Goal: Information Seeking & Learning: Check status

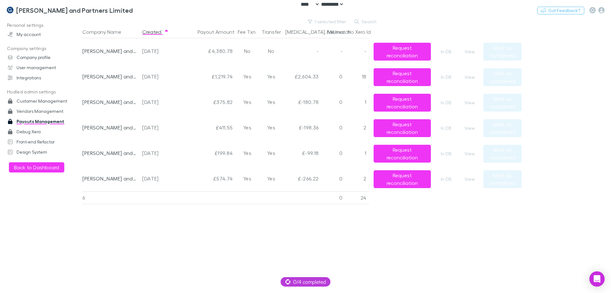
select select "****"
click at [466, 52] on button "View" at bounding box center [470, 52] width 20 height 8
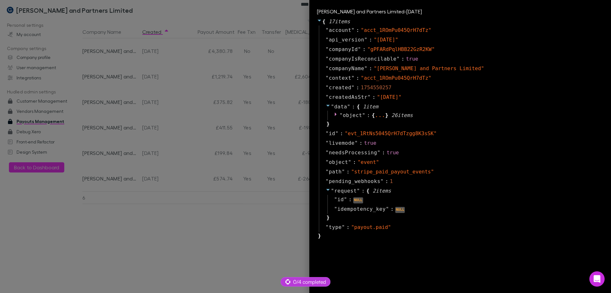
click at [196, 85] on div at bounding box center [305, 146] width 611 height 293
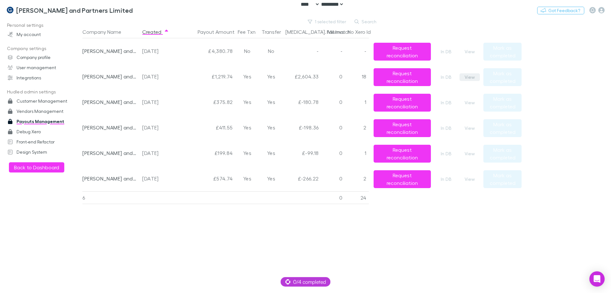
click at [467, 78] on button "View" at bounding box center [470, 77] width 20 height 8
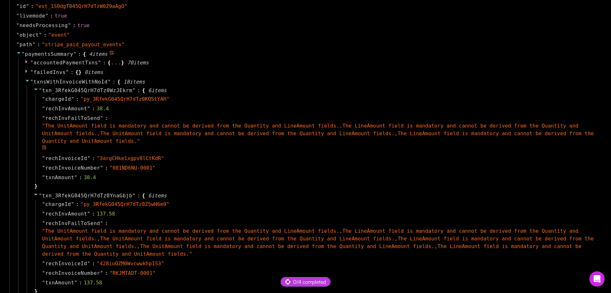
scroll to position [478, 0]
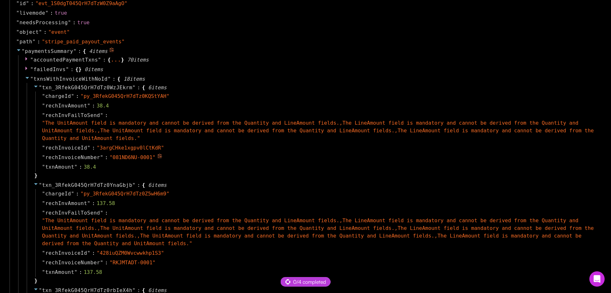
click at [158, 155] on icon at bounding box center [160, 156] width 5 height 5
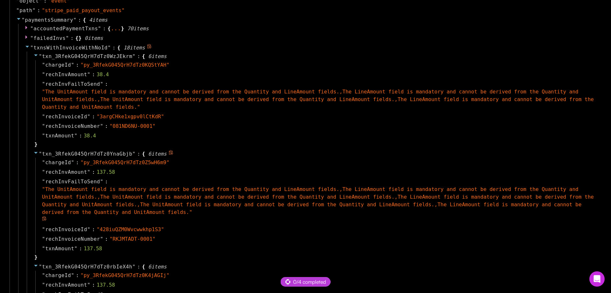
scroll to position [510, 0]
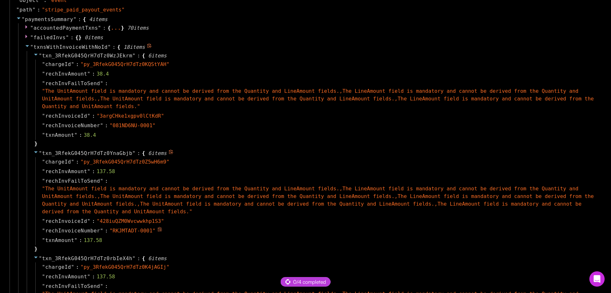
click at [158, 230] on icon at bounding box center [160, 229] width 5 height 5
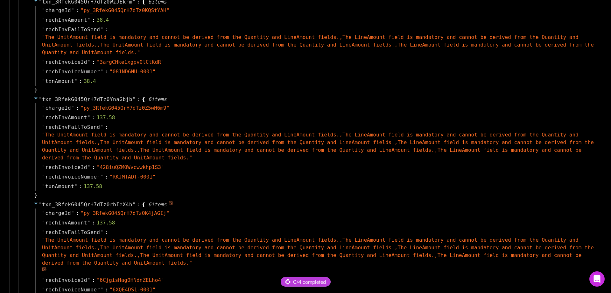
scroll to position [573, 0]
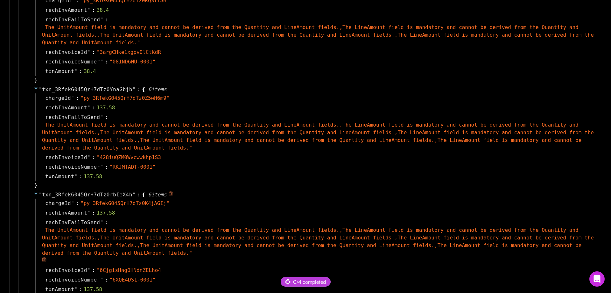
click at [138, 214] on div "" rechInvAmount " : 137.58" at bounding box center [317, 213] width 564 height 10
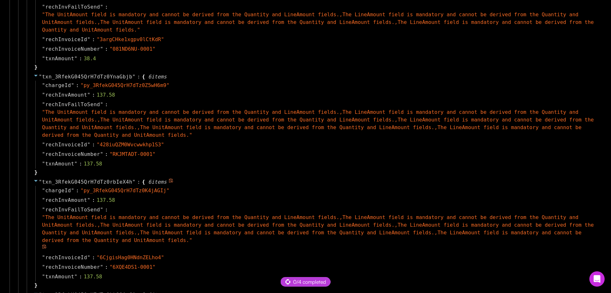
scroll to position [605, 0]
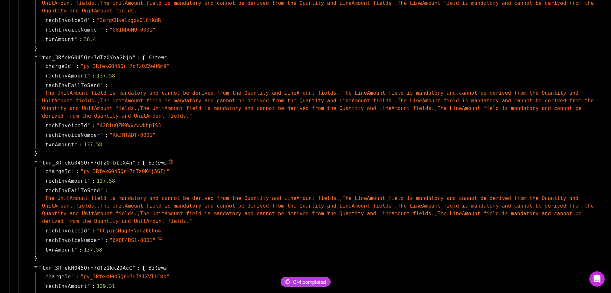
click at [158, 238] on icon at bounding box center [160, 238] width 5 height 5
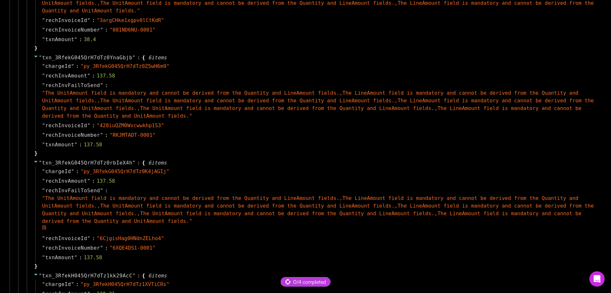
click at [92, 231] on div "" rechInvFailToSend " : " The UnitAmount field is mandatory and cannot be deriv…" at bounding box center [317, 210] width 564 height 48
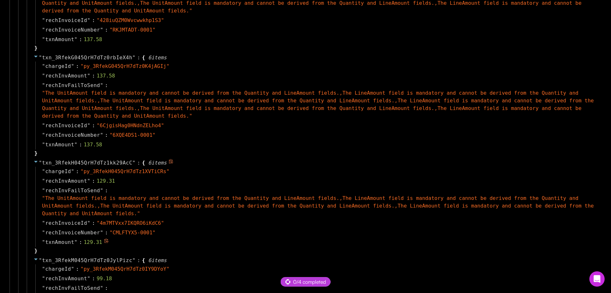
scroll to position [733, 0]
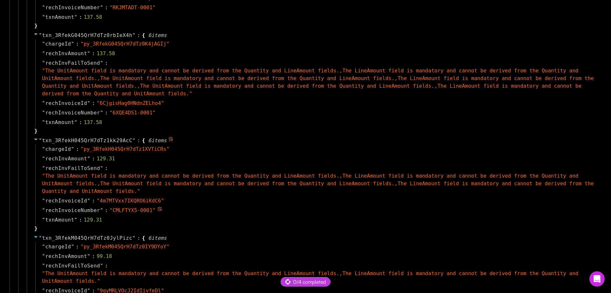
click at [158, 208] on icon at bounding box center [160, 208] width 5 height 5
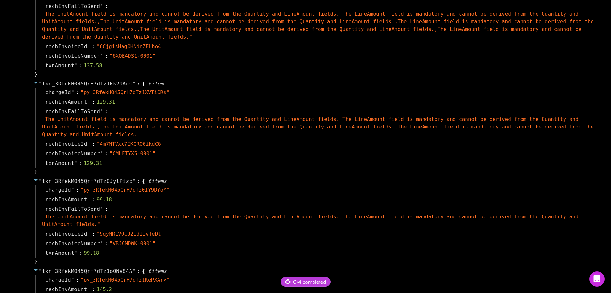
scroll to position [796, 0]
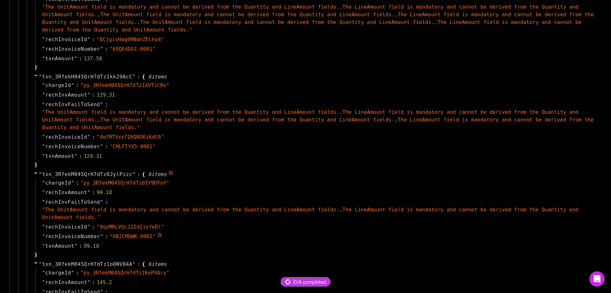
click at [158, 232] on icon at bounding box center [160, 234] width 5 height 5
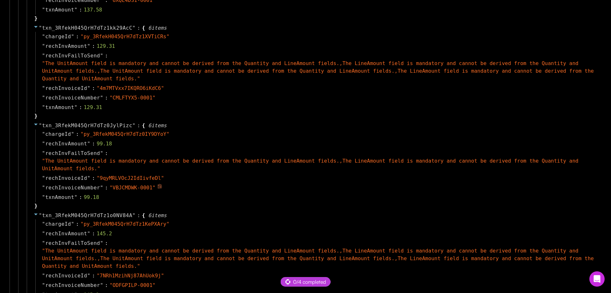
scroll to position [860, 0]
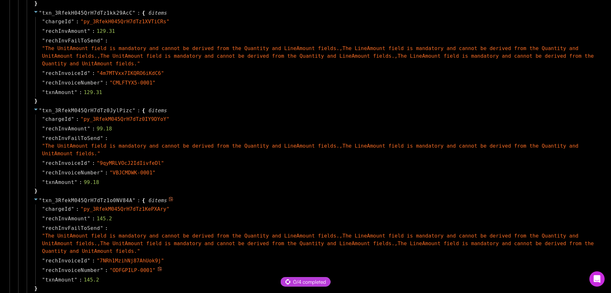
click at [158, 266] on icon at bounding box center [160, 268] width 5 height 5
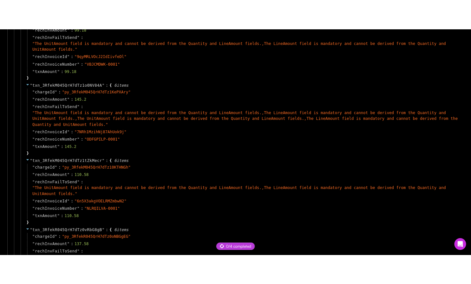
scroll to position [731, 0]
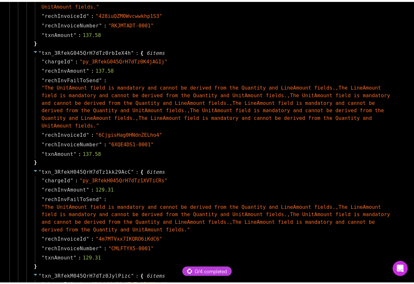
scroll to position [747, 0]
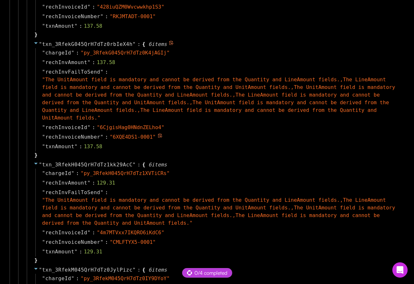
click at [254, 132] on div "" rechInvoiceNumber " : " 6XQE4DS1-0001 "" at bounding box center [218, 137] width 366 height 10
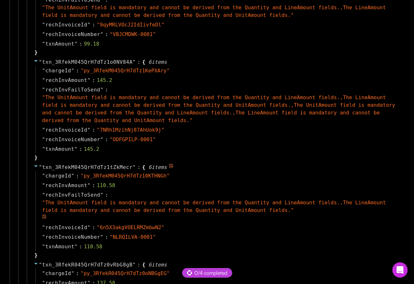
scroll to position [1065, 0]
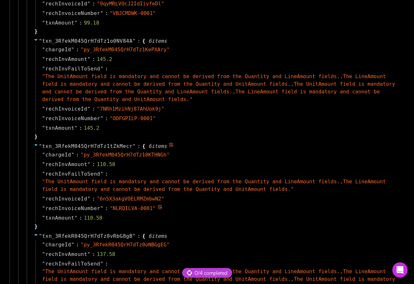
click at [158, 204] on icon at bounding box center [160, 206] width 5 height 5
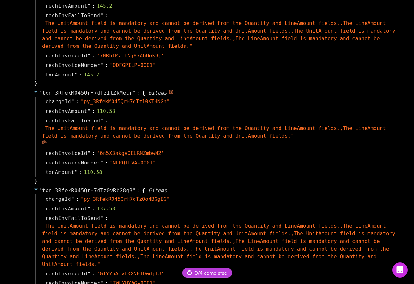
scroll to position [1129, 0]
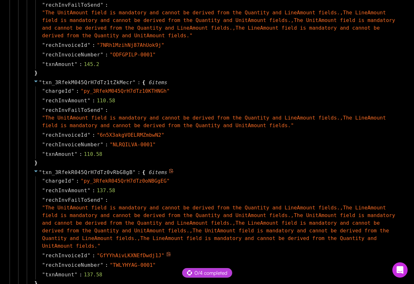
click at [166, 252] on icon at bounding box center [168, 254] width 5 height 5
click at [158, 261] on icon at bounding box center [160, 263] width 4 height 4
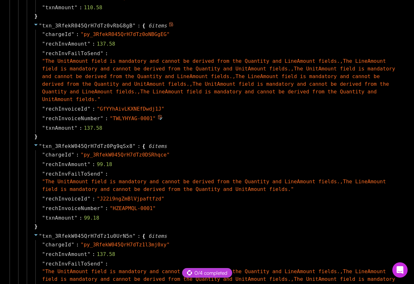
scroll to position [1288, 0]
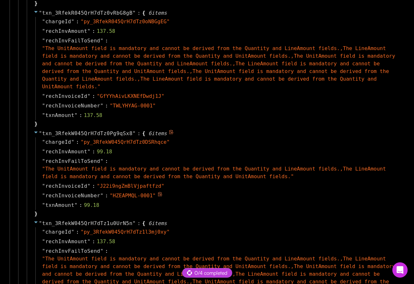
click at [158, 192] on icon at bounding box center [160, 194] width 4 height 4
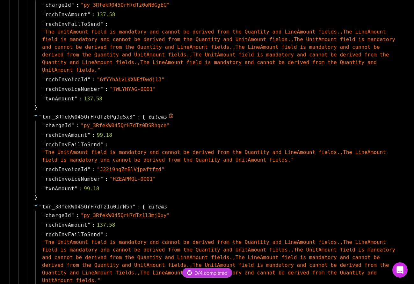
scroll to position [1352, 0]
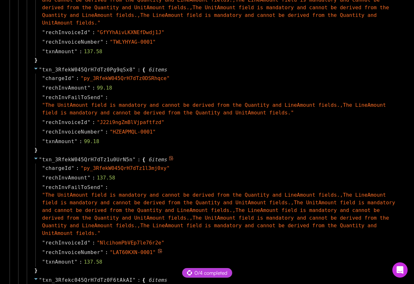
click at [158, 248] on icon at bounding box center [160, 250] width 5 height 5
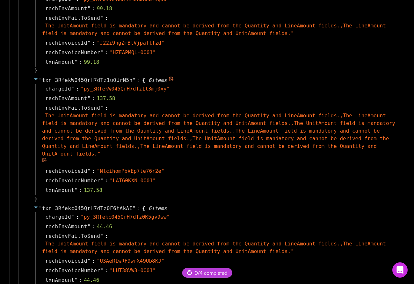
scroll to position [1511, 0]
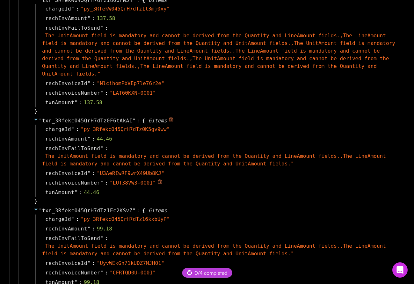
click at [158, 179] on icon at bounding box center [160, 181] width 5 height 5
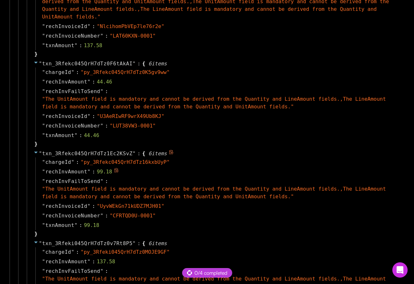
scroll to position [1575, 0]
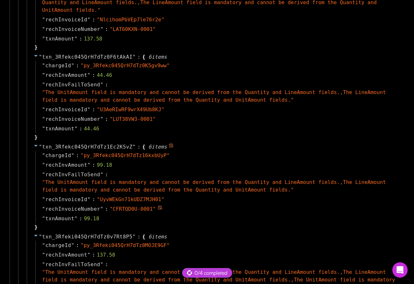
click at [158, 205] on icon at bounding box center [160, 207] width 5 height 5
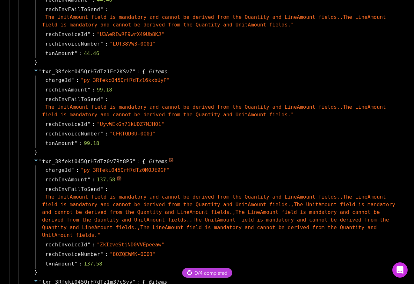
scroll to position [1670, 0]
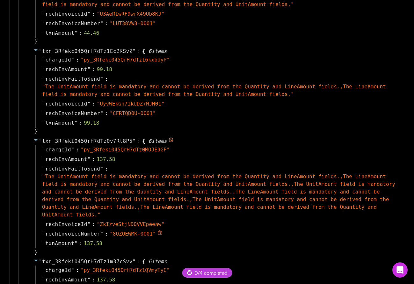
click at [158, 230] on icon at bounding box center [160, 232] width 5 height 5
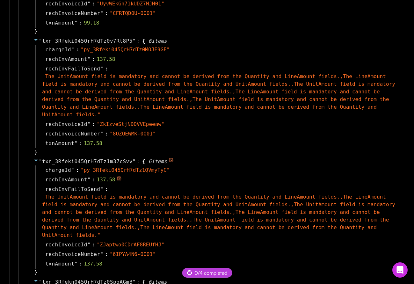
scroll to position [1798, 0]
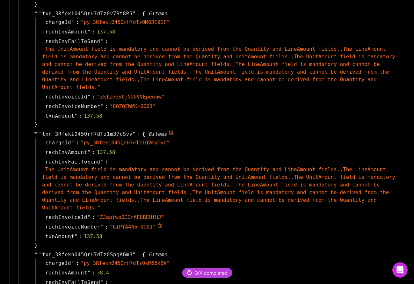
click at [158, 223] on icon at bounding box center [160, 225] width 4 height 4
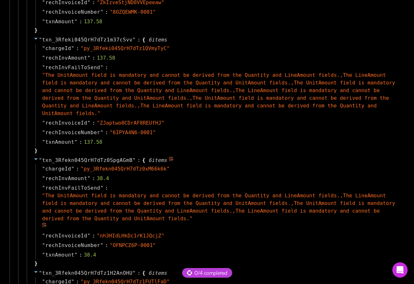
scroll to position [1893, 0]
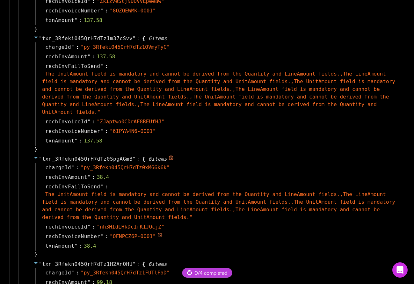
click at [158, 232] on icon at bounding box center [160, 234] width 5 height 5
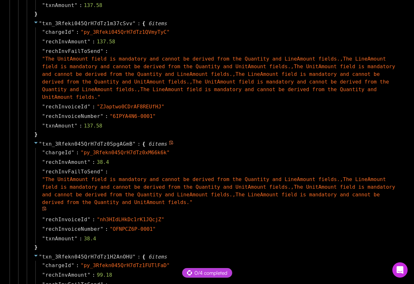
scroll to position [1989, 0]
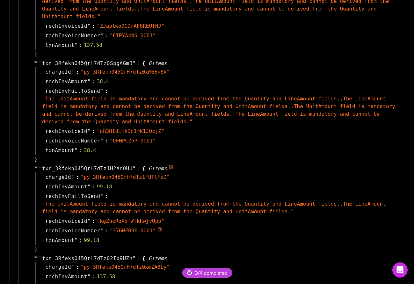
click at [158, 227] on icon at bounding box center [160, 229] width 4 height 4
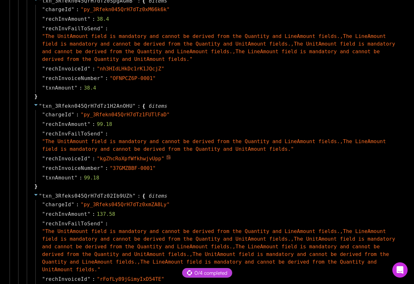
scroll to position [2052, 0]
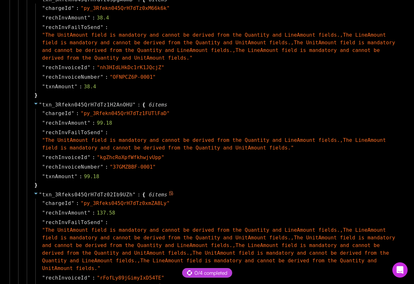
click at [158, 284] on span at bounding box center [161, 287] width 6 height 6
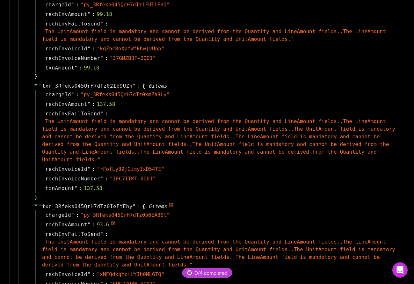
scroll to position [2212, 0]
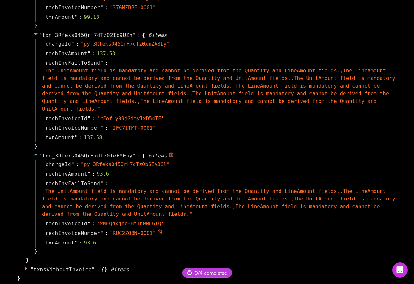
click at [158, 229] on icon at bounding box center [160, 231] width 5 height 5
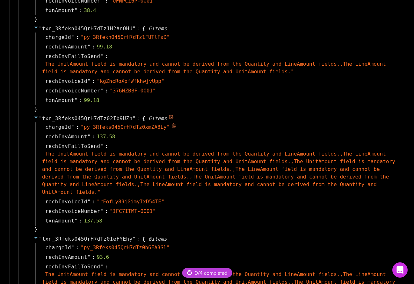
scroll to position [2148, 0]
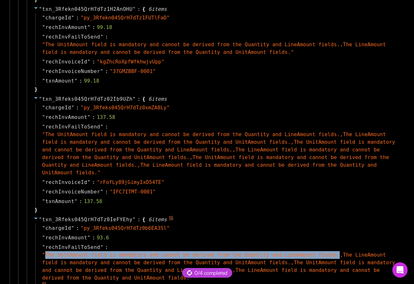
drag, startPoint x: 44, startPoint y: 200, endPoint x: 314, endPoint y: 198, distance: 269.8
click at [314, 252] on span "" The UnitAmount field is mandatory and cannot be derived from the Quantity and…" at bounding box center [218, 266] width 353 height 29
copy span "The UnitAmount field is mandatory and cannot be derived from the Quantity and L…"
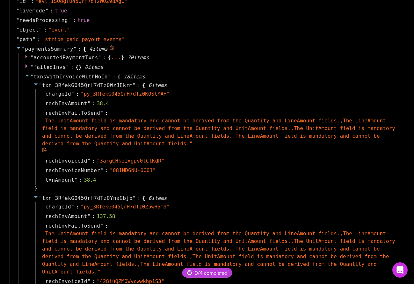
scroll to position [492, 0]
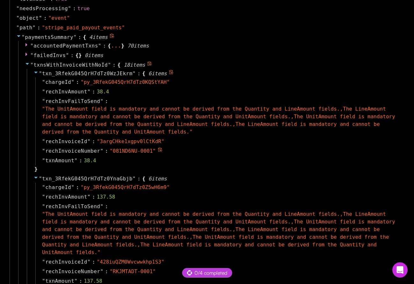
click at [85, 150] on span "rechInvoiceNumber" at bounding box center [72, 151] width 55 height 8
copy span "rechInvoiceNumber"
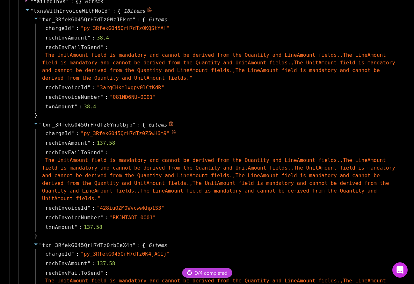
scroll to position [683, 0]
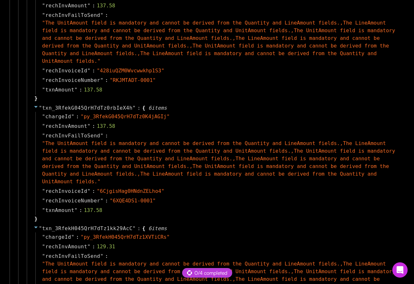
click at [272, 89] on div "" txn_3RfekG045QrH7dTz0YnaGbjb " : { 6 item s " chargeId " : " py_3RfekG045QrH7…" at bounding box center [215, 43] width 376 height 120
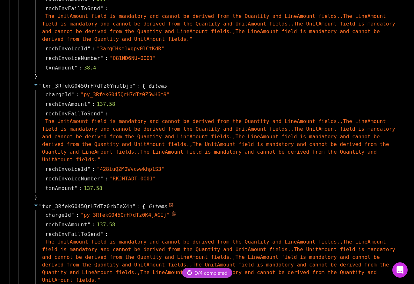
scroll to position [470, 0]
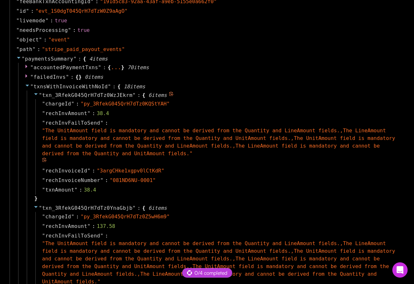
click at [241, 164] on div "" rechInvFailToSend " : " The UnitAmount field is mandatory and cannot be deriv…" at bounding box center [218, 142] width 366 height 48
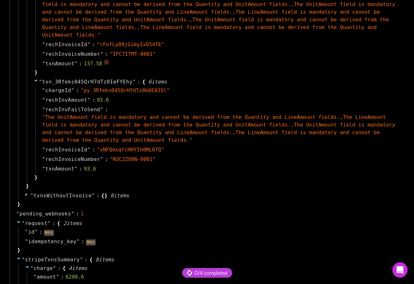
scroll to position [2310, 0]
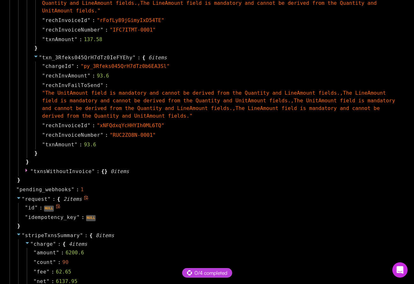
click at [162, 203] on div "" id " : NULL" at bounding box center [211, 208] width 386 height 10
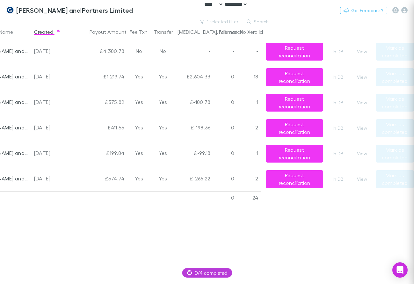
scroll to position [0, 0]
click at [368, 101] on button "View" at bounding box center [362, 103] width 20 height 8
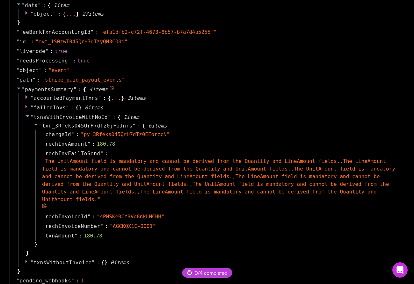
scroll to position [414, 0]
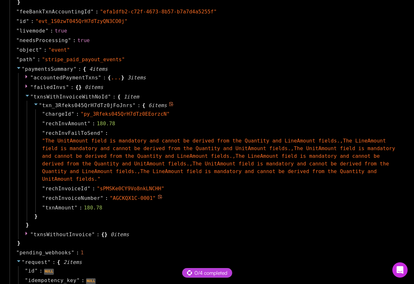
click at [158, 194] on icon at bounding box center [160, 196] width 5 height 5
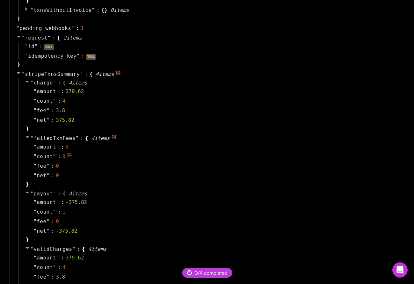
scroll to position [726, 0]
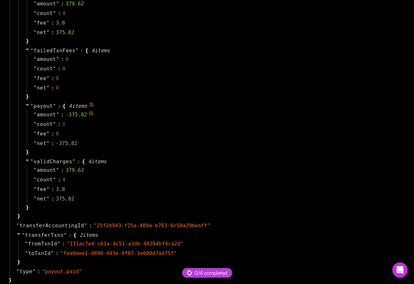
click at [259, 110] on div "" amount " : -375.82" at bounding box center [215, 115] width 376 height 10
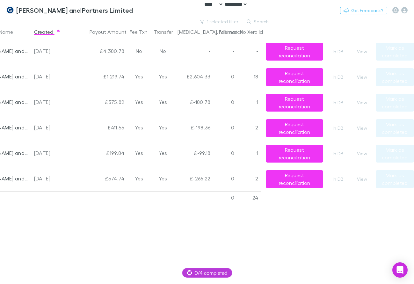
click at [359, 124] on div "View" at bounding box center [364, 127] width 24 height 25
click at [360, 126] on button "View" at bounding box center [362, 128] width 20 height 8
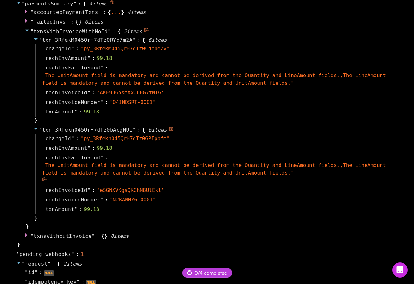
scroll to position [478, 0]
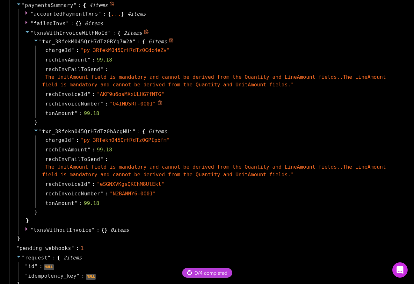
click at [158, 104] on icon at bounding box center [160, 102] width 4 height 4
click at [158, 192] on icon at bounding box center [160, 192] width 5 height 5
click at [235, 202] on div "" txnAmount " : 99.18" at bounding box center [218, 203] width 366 height 10
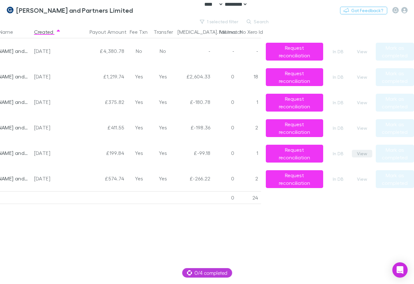
click at [364, 150] on button "View" at bounding box center [362, 154] width 20 height 8
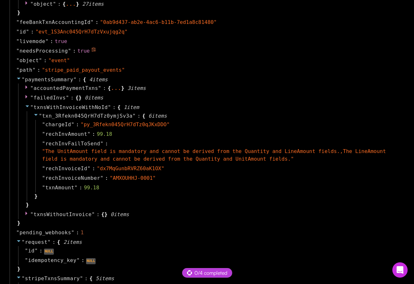
scroll to position [414, 0]
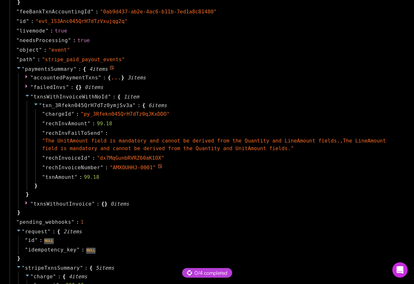
click at [158, 166] on icon at bounding box center [160, 166] width 5 height 5
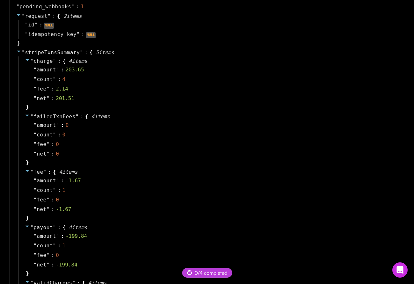
scroll to position [629, 0]
click at [316, 162] on div "" failedTxnFees " : { 4 item s " amount " : 0 " count " : 0 " fee " : 0 " net "…" at bounding box center [211, 139] width 386 height 55
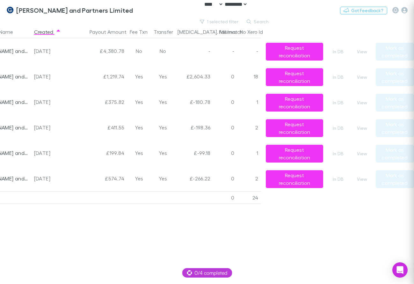
scroll to position [0, 0]
click at [358, 177] on button "View" at bounding box center [362, 179] width 20 height 8
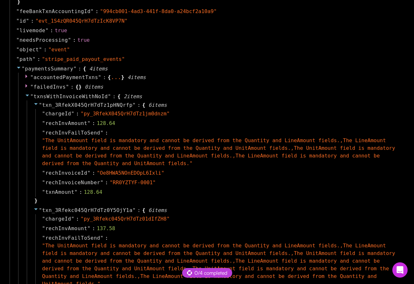
scroll to position [446, 0]
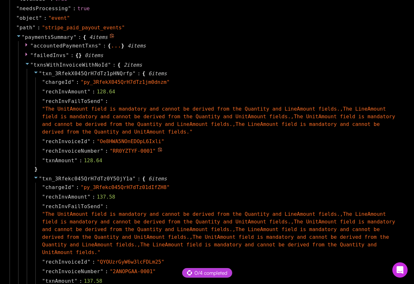
click at [158, 149] on icon at bounding box center [160, 149] width 4 height 4
click at [160, 149] on span "✔" at bounding box center [161, 151] width 3 height 6
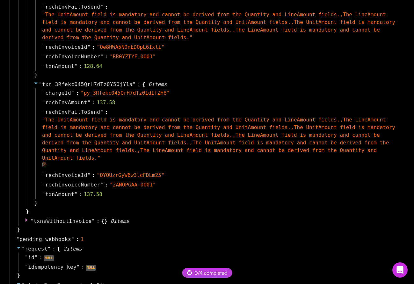
scroll to position [573, 0]
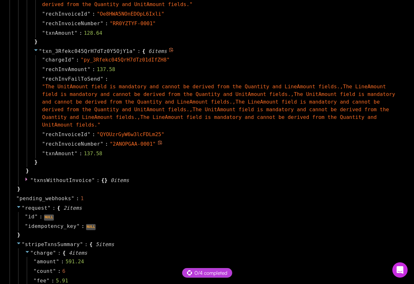
click at [155, 139] on div "" rechInvoiceNumber " : " 2ANOPGAA-0001 "" at bounding box center [218, 144] width 366 height 10
click at [158, 140] on icon at bounding box center [160, 142] width 4 height 4
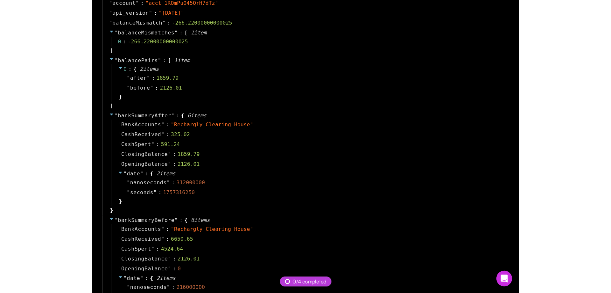
scroll to position [0, 0]
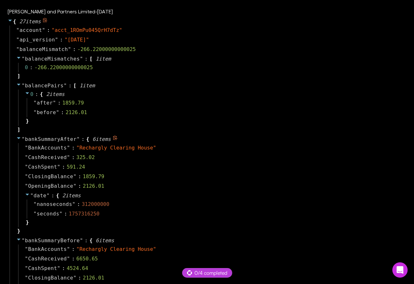
click at [216, 194] on div "" date " : { 2 item s " nanoseconds " : 312000000 " seconds " : 1757316250 }" at bounding box center [211, 209] width 386 height 36
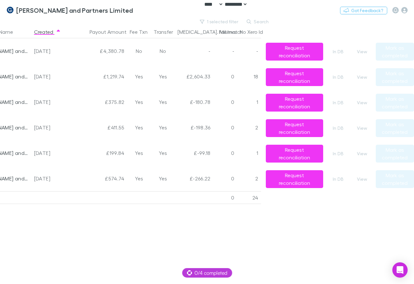
click at [222, 213] on div "Company Name Created Payout Amount Fee Txn Transfer [MEDICAL_DATA]. Mismatch Fa…" at bounding box center [194, 154] width 440 height 258
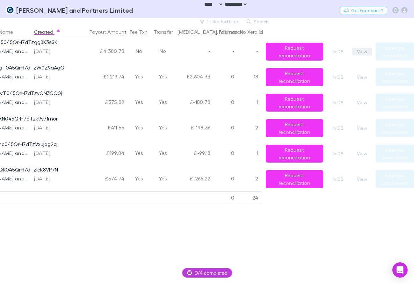
click at [355, 52] on button "View" at bounding box center [362, 52] width 20 height 8
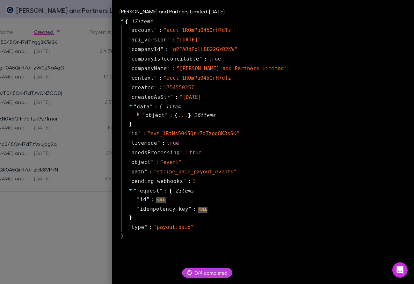
click at [96, 71] on div at bounding box center [207, 142] width 414 height 284
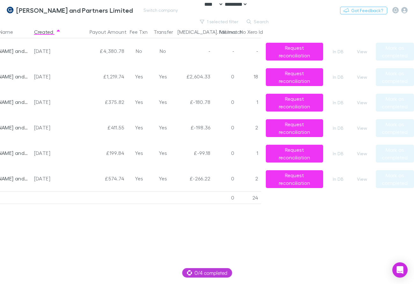
click at [164, 14] on div "[PERSON_NAME] and Partners Limited Switch company Nothing Got Feedback?" at bounding box center [207, 10] width 414 height 20
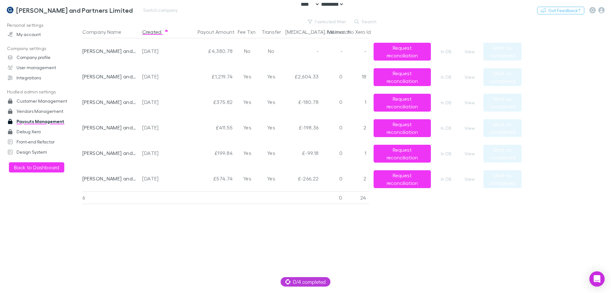
click at [71, 10] on h3 "[PERSON_NAME] and Partners Limited" at bounding box center [74, 10] width 117 height 8
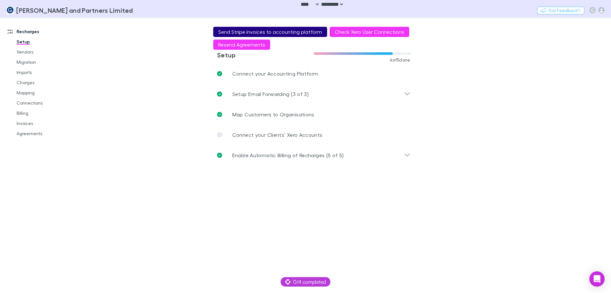
click at [269, 33] on button "Send Stripe invoices to accounting platform" at bounding box center [270, 32] width 114 height 10
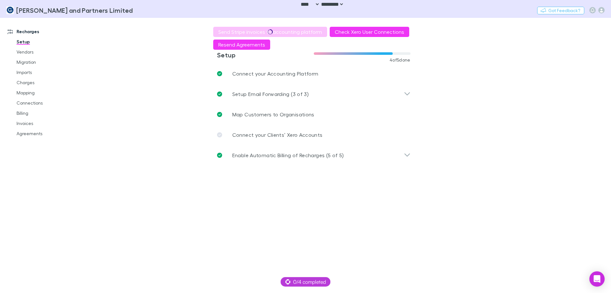
click at [132, 90] on main "**********" at bounding box center [346, 155] width 529 height 275
click at [176, 190] on main "**********" at bounding box center [346, 155] width 529 height 275
click at [174, 192] on main "**********" at bounding box center [346, 155] width 529 height 275
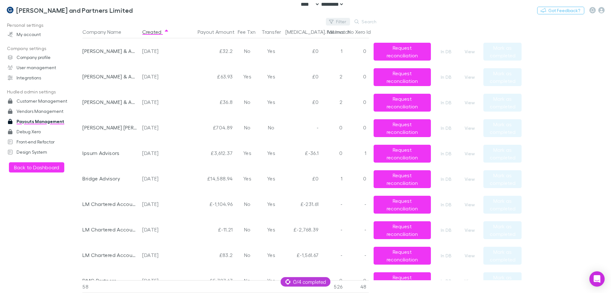
click at [340, 21] on button "Filter" at bounding box center [338, 22] width 24 height 8
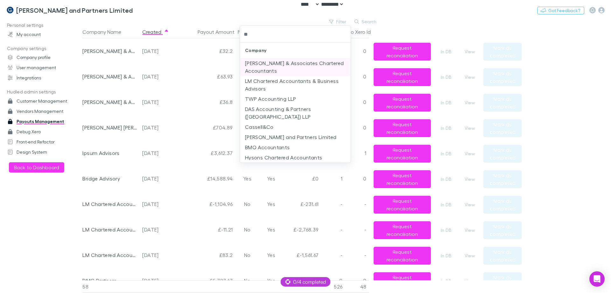
type input "***"
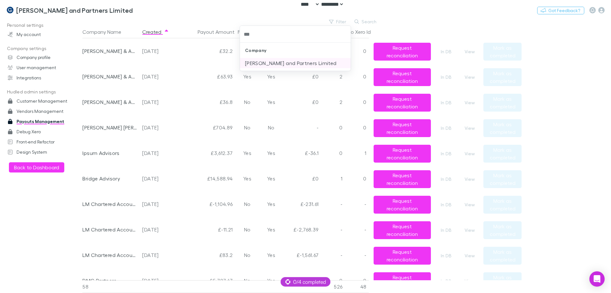
click at [302, 59] on li "[PERSON_NAME] and Partners Limited" at bounding box center [295, 63] width 111 height 10
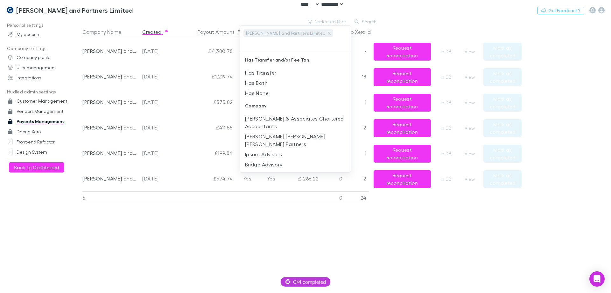
click at [405, 19] on div at bounding box center [305, 146] width 611 height 293
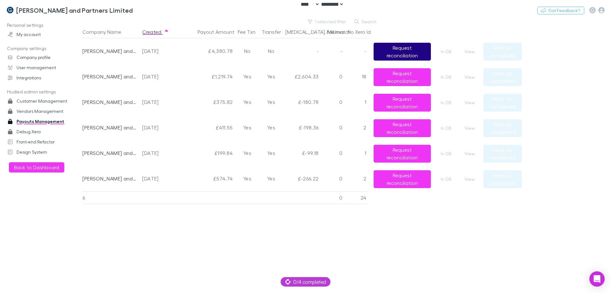
click at [398, 49] on button "Request reconciliation" at bounding box center [402, 52] width 57 height 18
click at [599, 137] on main "1 selected filter Search Company Name Created Payout Amount Fee Txn Transfer [M…" at bounding box center [346, 155] width 529 height 275
click at [470, 78] on button "View" at bounding box center [470, 77] width 20 height 8
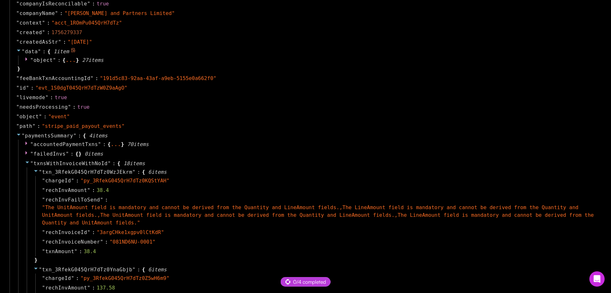
scroll to position [446, 0]
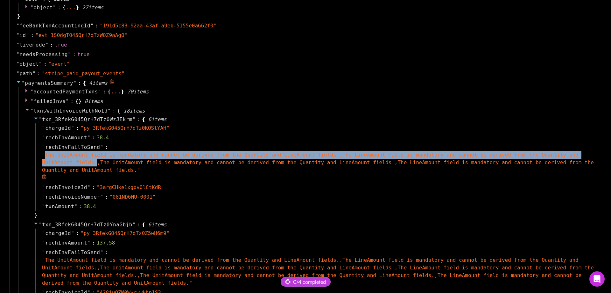
drag, startPoint x: 62, startPoint y: 162, endPoint x: 44, endPoint y: 153, distance: 19.9
click at [44, 153] on span "" The UnitAmount field is mandatory and cannot be derived from the Quantity and…" at bounding box center [318, 162] width 552 height 21
copy span "The UnitAmount field is mandatory and cannot be derived from the Quantity and L…"
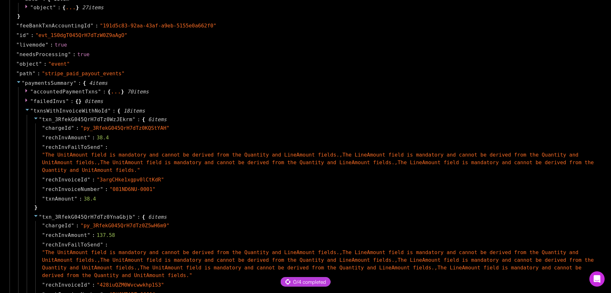
click at [202, 71] on div "" path " : " stripe_paid_payout_events "" at bounding box center [307, 74] width 594 height 10
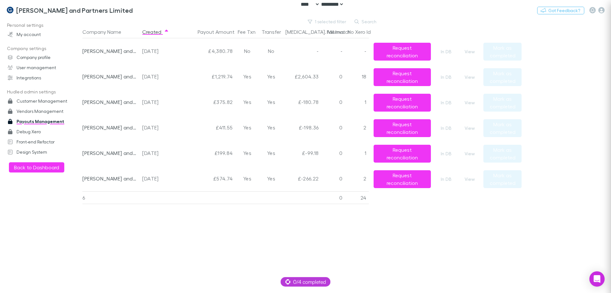
scroll to position [0, 0]
click at [338, 23] on button "1 selected filter" at bounding box center [328, 22] width 46 height 8
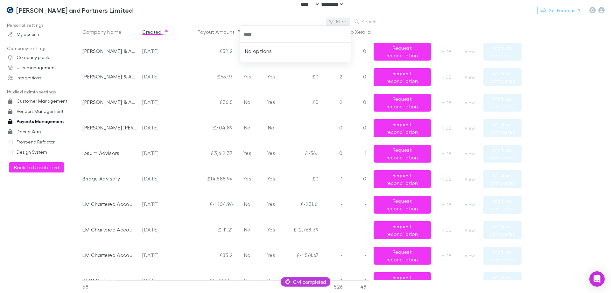
type input "*****"
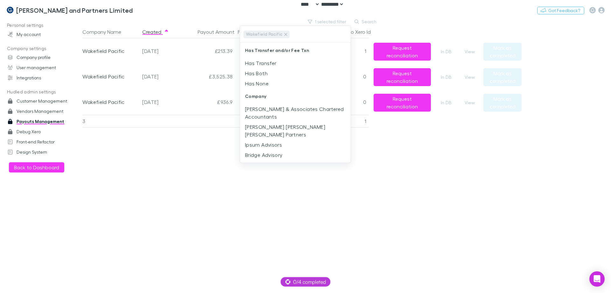
drag, startPoint x: 137, startPoint y: 188, endPoint x: 198, endPoint y: 117, distance: 93.7
click at [137, 188] on div at bounding box center [305, 146] width 611 height 293
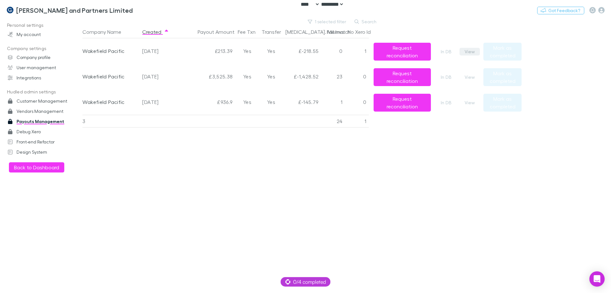
click at [469, 52] on button "View" at bounding box center [470, 52] width 20 height 8
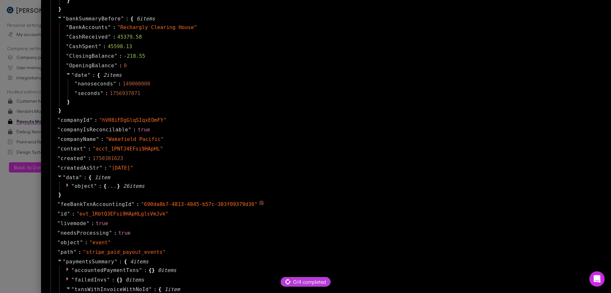
scroll to position [350, 0]
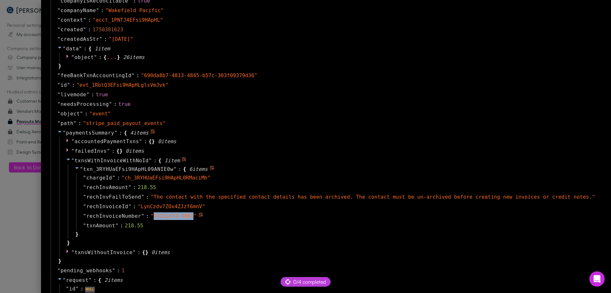
drag, startPoint x: 187, startPoint y: 215, endPoint x: 223, endPoint y: 215, distance: 36.6
click at [197, 215] on span "" V1Z1LXYZ-0001 "" at bounding box center [174, 216] width 46 height 6
copy span "V1Z1LXYZ-0001"
click at [80, 82] on div at bounding box center [305, 146] width 611 height 293
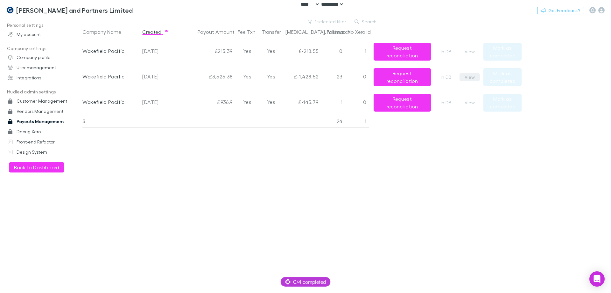
click at [470, 78] on button "View" at bounding box center [470, 77] width 20 height 8
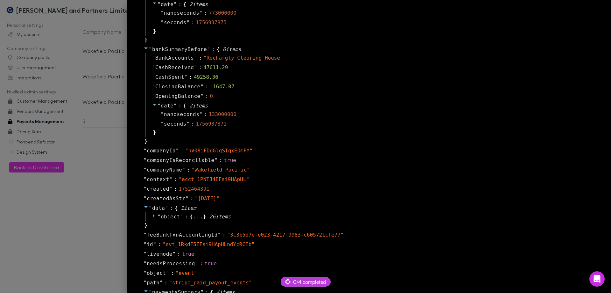
scroll to position [382, 0]
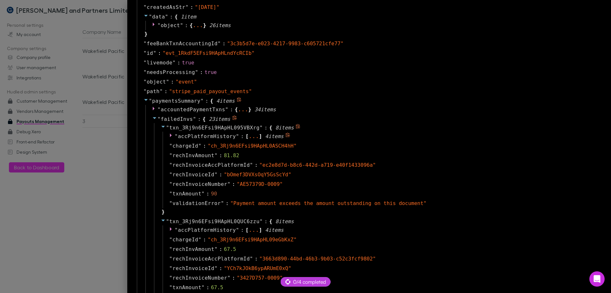
click at [236, 137] on span "accPlatformHistory" at bounding box center [207, 136] width 58 height 6
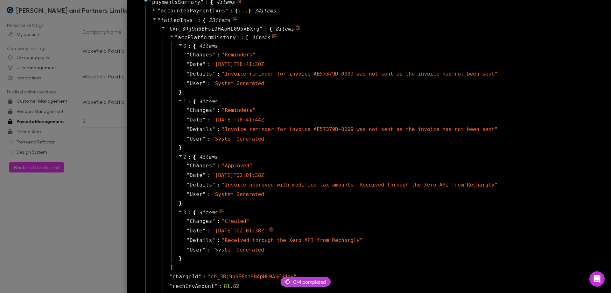
scroll to position [478, 0]
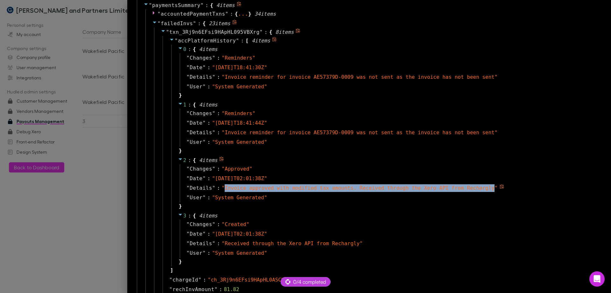
drag, startPoint x: 253, startPoint y: 186, endPoint x: 500, endPoint y: 187, distance: 247.5
click at [498, 187] on span "" Invoice approved with modified tax amounts. Received through the Xero API fro…" at bounding box center [360, 188] width 276 height 6
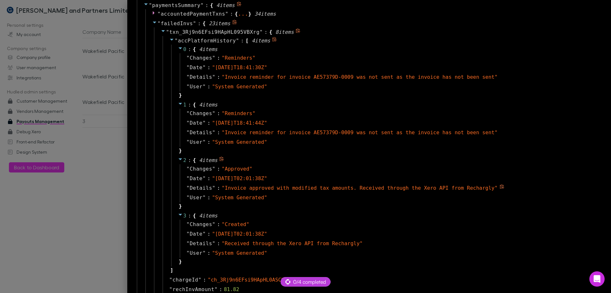
click at [505, 185] on icon at bounding box center [502, 186] width 5 height 5
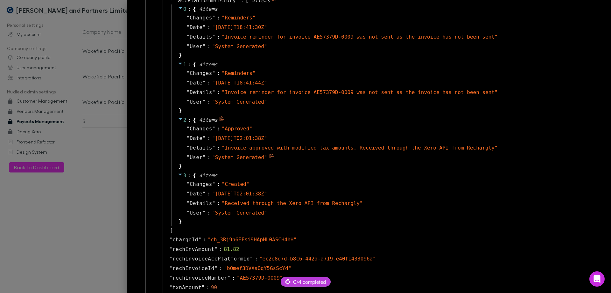
scroll to position [573, 0]
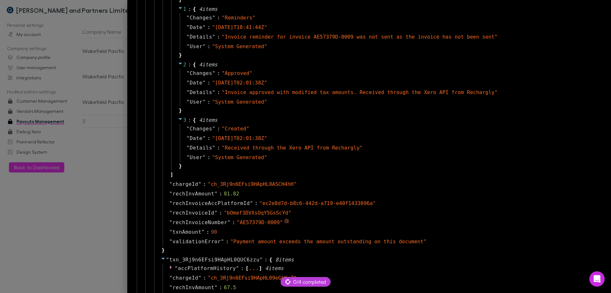
click at [289, 221] on icon at bounding box center [287, 220] width 4 height 4
click at [140, 161] on div at bounding box center [305, 146] width 611 height 293
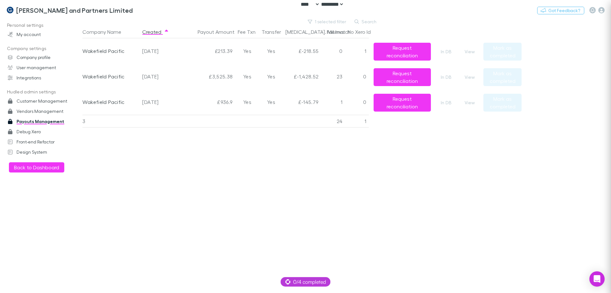
scroll to position [0, 0]
click at [468, 75] on button "View" at bounding box center [470, 77] width 20 height 8
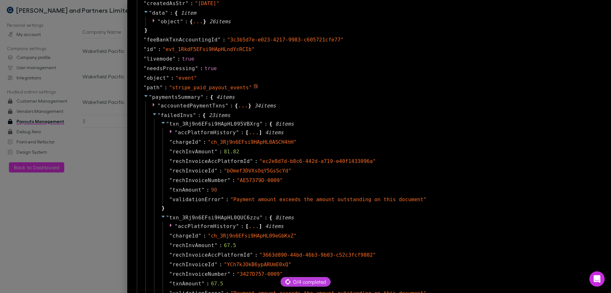
scroll to position [382, 0]
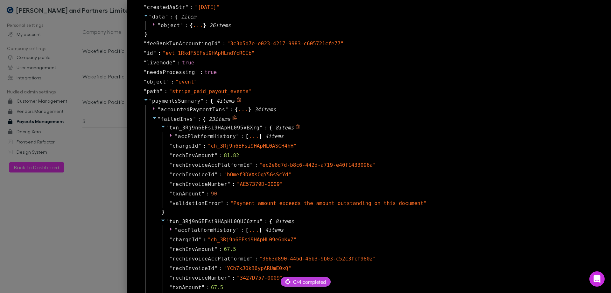
click at [166, 127] on icon at bounding box center [163, 126] width 5 height 5
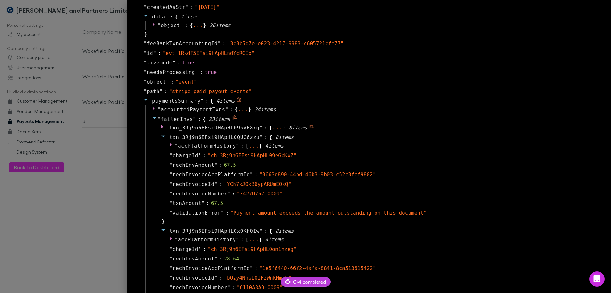
click at [169, 128] on span """ at bounding box center [167, 128] width 3 height 6
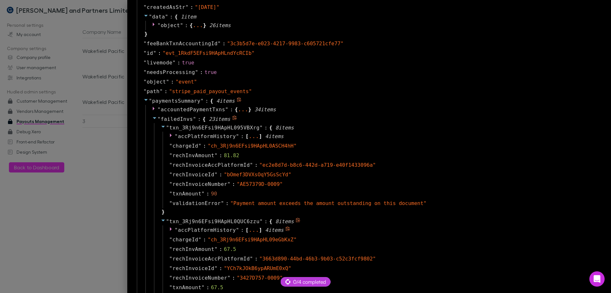
click at [236, 229] on span "accPlatformHistory" at bounding box center [207, 230] width 58 height 6
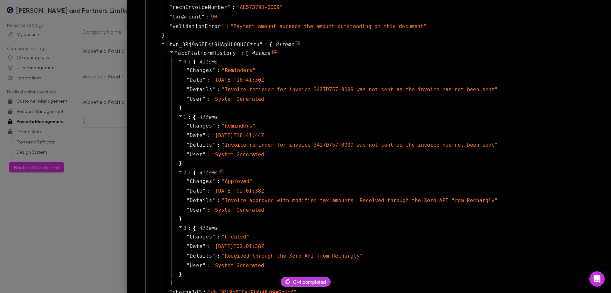
scroll to position [573, 0]
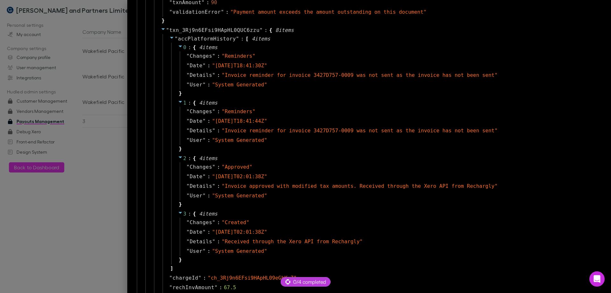
click at [141, 197] on div at bounding box center [305, 146] width 611 height 293
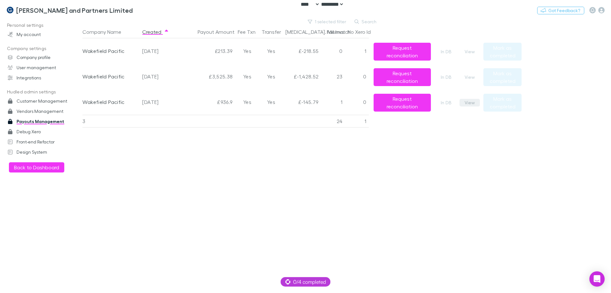
click at [471, 105] on button "View" at bounding box center [470, 103] width 20 height 8
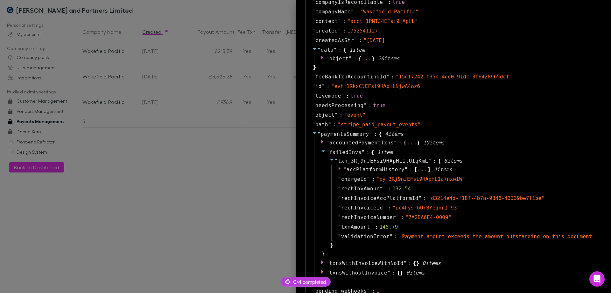
scroll to position [350, 0]
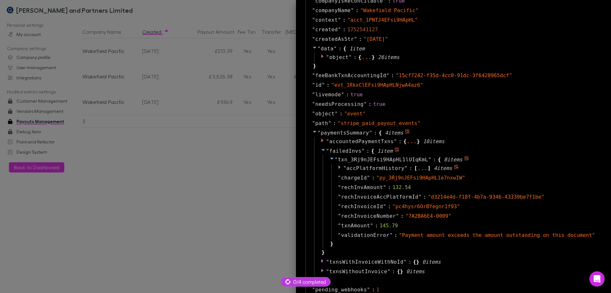
click at [421, 168] on div "..." at bounding box center [423, 167] width 11 height 3
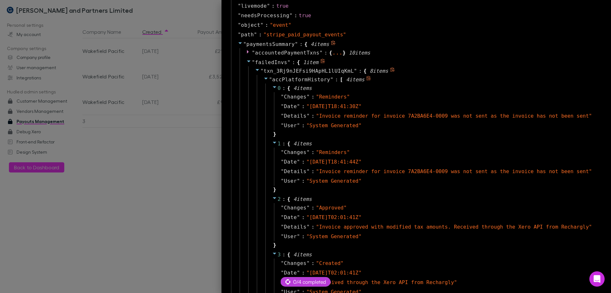
scroll to position [510, 0]
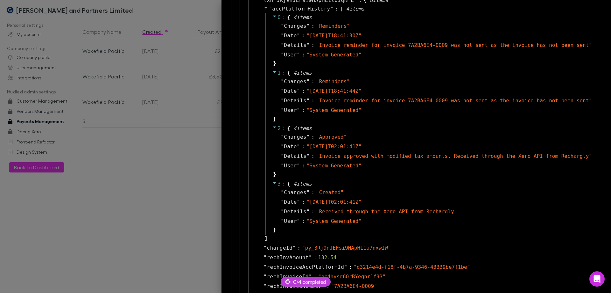
click at [118, 139] on div at bounding box center [305, 146] width 611 height 293
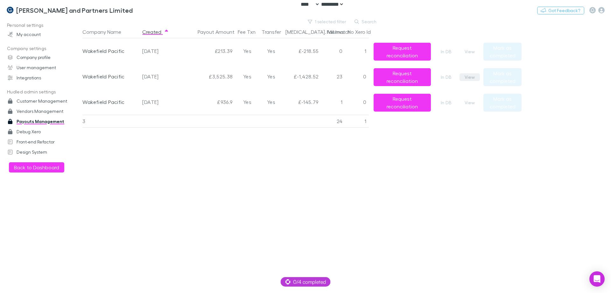
click at [467, 74] on button "View" at bounding box center [470, 77] width 20 height 8
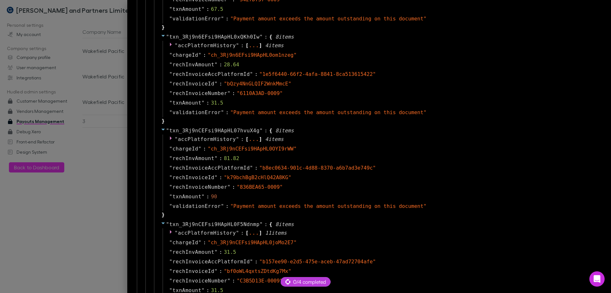
scroll to position [669, 0]
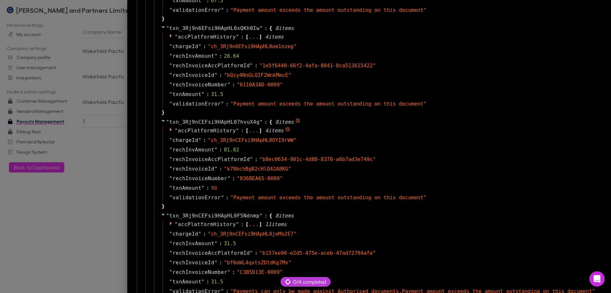
click at [239, 129] on span """ at bounding box center [237, 130] width 3 height 6
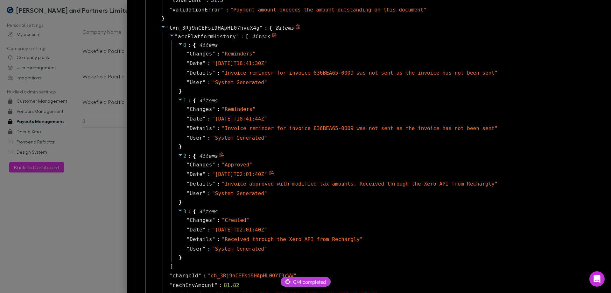
scroll to position [764, 0]
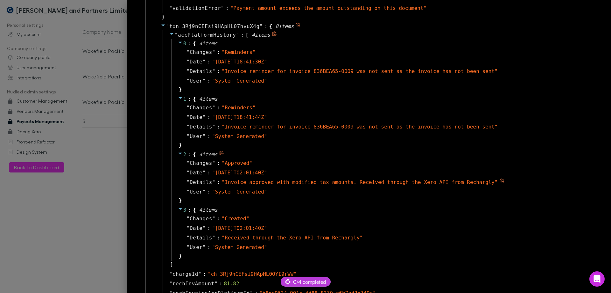
drag, startPoint x: 507, startPoint y: 179, endPoint x: 263, endPoint y: 292, distance: 269.3
click at [505, 179] on icon at bounding box center [502, 180] width 5 height 5
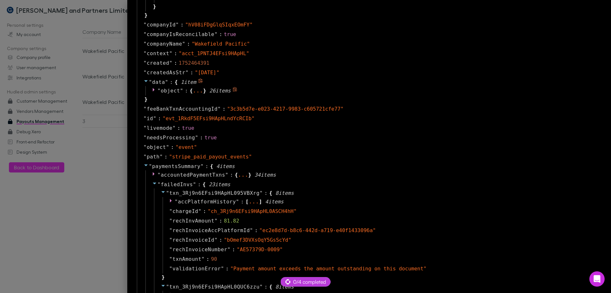
scroll to position [414, 0]
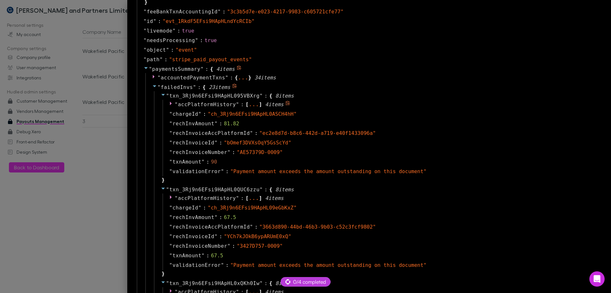
click at [284, 102] on span "4 item s" at bounding box center [274, 104] width 18 height 6
click at [200, 104] on div "" accPlatformHistory " : [ ... ] 4 item s" at bounding box center [381, 105] width 436 height 10
click at [172, 103] on icon at bounding box center [171, 104] width 2 height 4
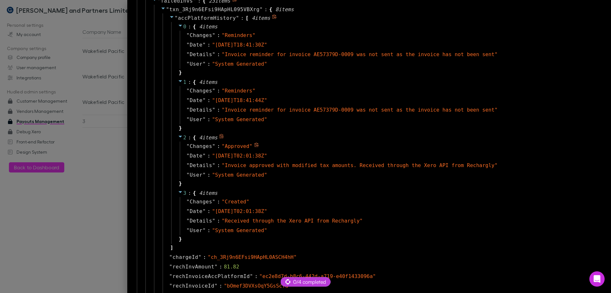
scroll to position [637, 0]
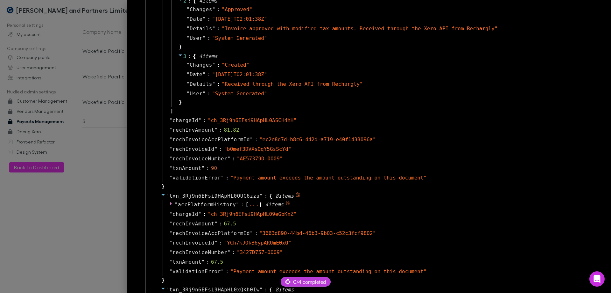
click at [175, 206] on span at bounding box center [171, 204] width 5 height 6
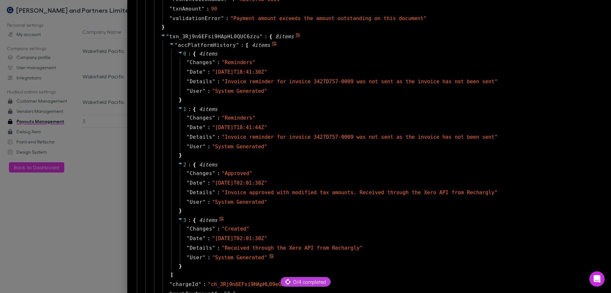
scroll to position [924, 0]
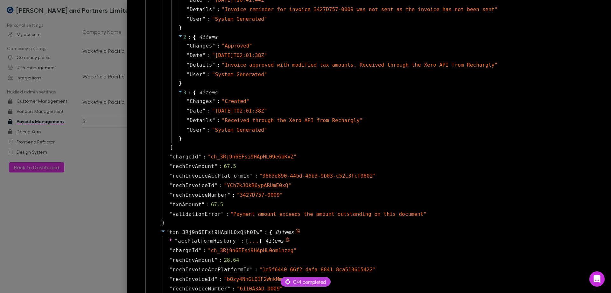
click at [175, 241] on icon at bounding box center [171, 239] width 5 height 5
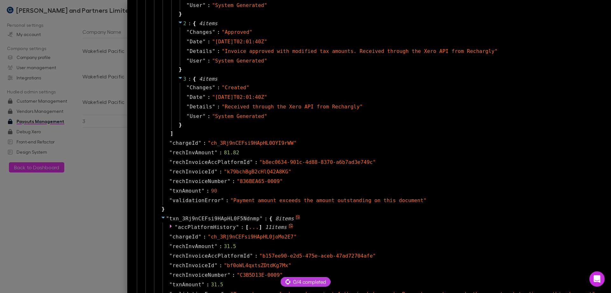
scroll to position [1592, 0]
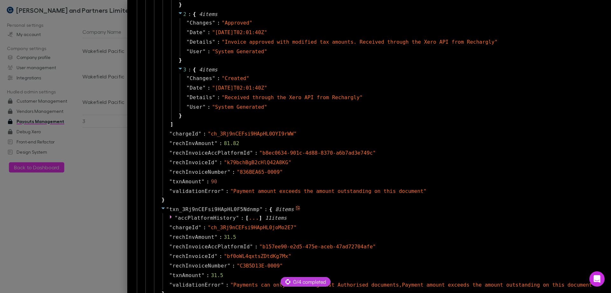
click at [228, 215] on span "accPlatformHistory" at bounding box center [207, 218] width 58 height 6
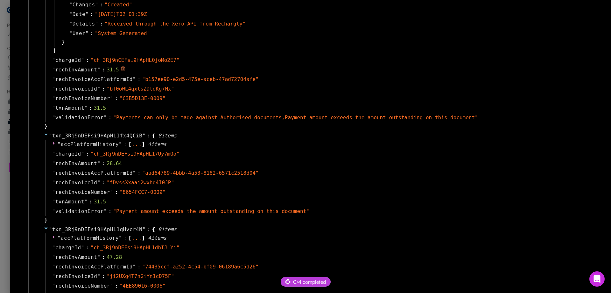
scroll to position [2389, 0]
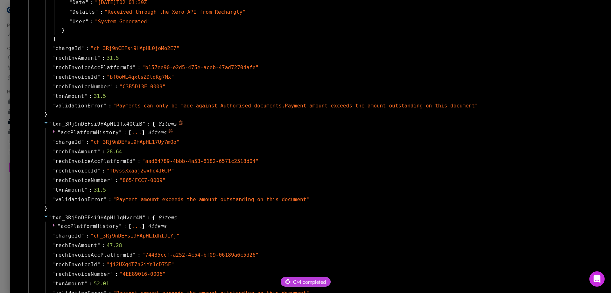
click at [142, 133] on div "..." at bounding box center [137, 132] width 11 height 3
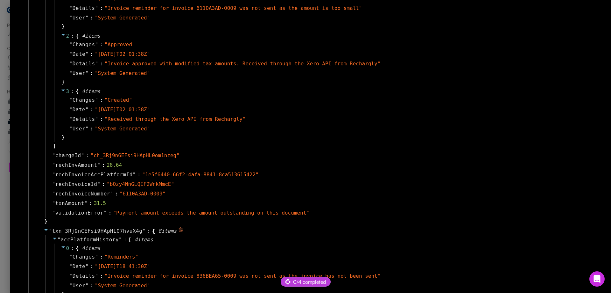
scroll to position [1242, 0]
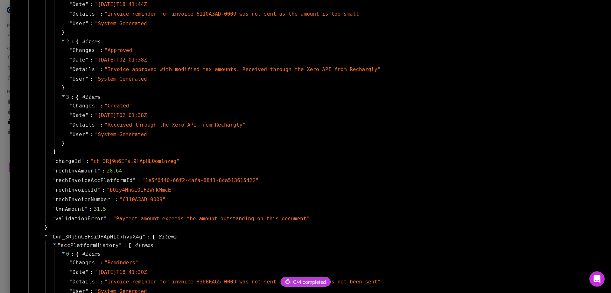
click at [45, 214] on div at bounding box center [305, 146] width 611 height 293
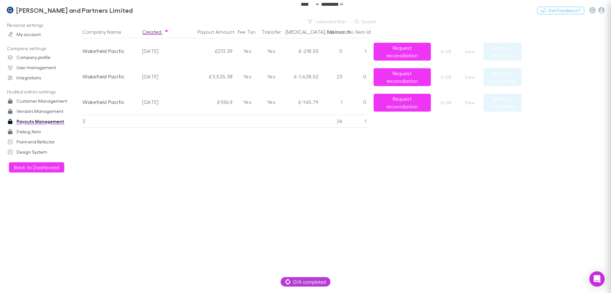
scroll to position [0, 0]
click at [473, 76] on button "View" at bounding box center [470, 77] width 20 height 8
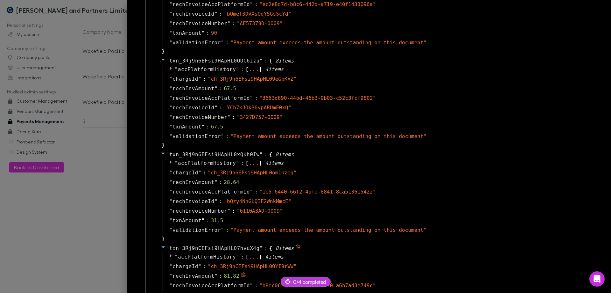
scroll to position [541, 0]
click at [123, 190] on div at bounding box center [305, 146] width 611 height 293
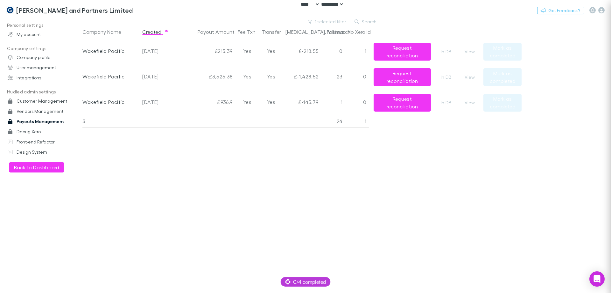
scroll to position [0, 0]
click at [468, 107] on div "View" at bounding box center [472, 101] width 24 height 25
click at [471, 100] on button "View" at bounding box center [470, 103] width 20 height 8
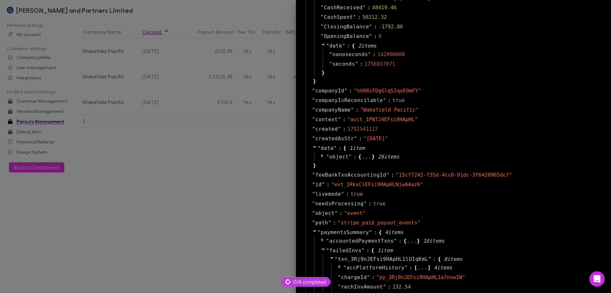
scroll to position [350, 0]
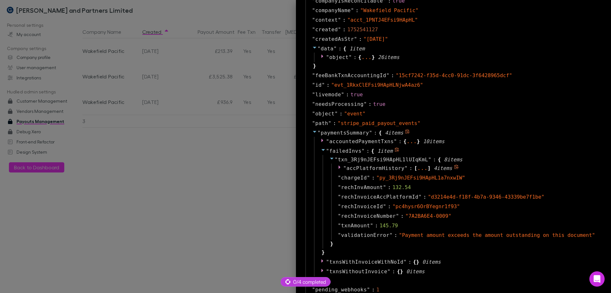
click at [418, 165] on span "[" at bounding box center [415, 168] width 3 height 8
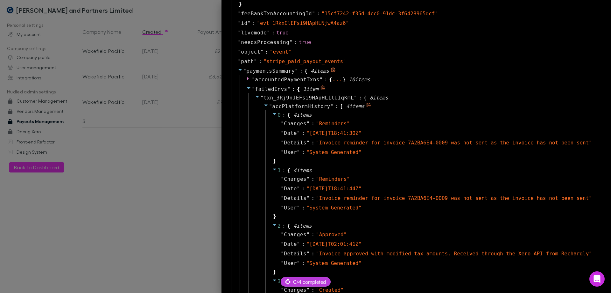
scroll to position [446, 0]
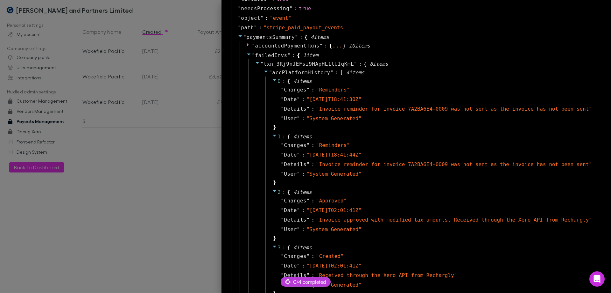
click at [174, 25] on div at bounding box center [305, 146] width 611 height 293
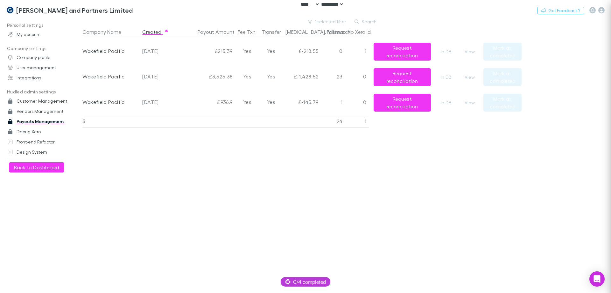
scroll to position [0, 0]
click at [70, 6] on link "[PERSON_NAME] and Partners Limited" at bounding box center [70, 10] width 134 height 15
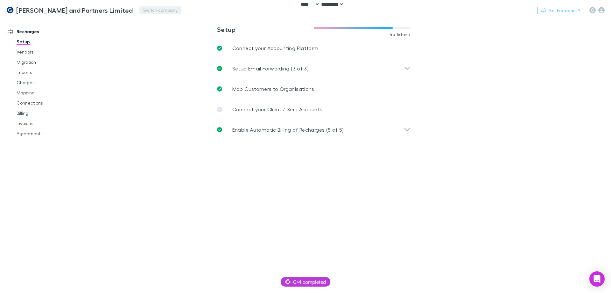
click at [142, 11] on button "Switch company" at bounding box center [160, 10] width 42 height 8
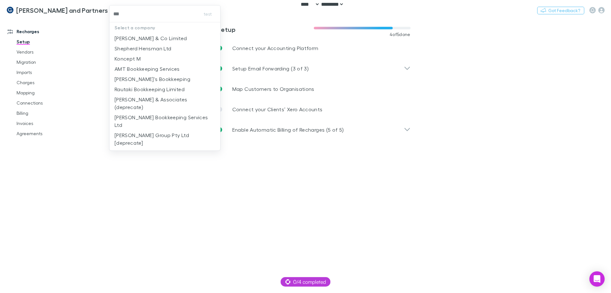
type input "****"
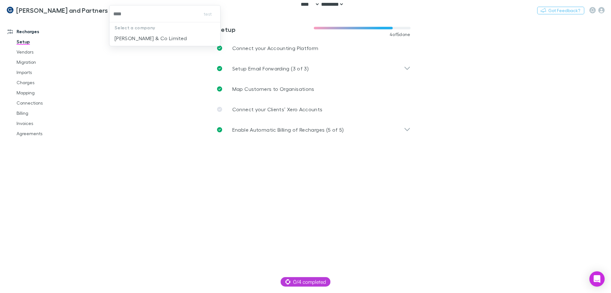
click at [168, 36] on li "[PERSON_NAME] & Co Limited" at bounding box center [165, 38] width 111 height 10
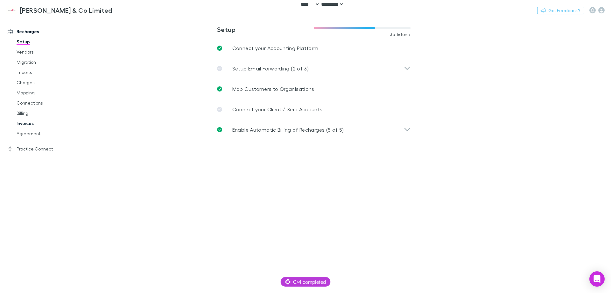
click at [23, 125] on link "Invoices" at bounding box center [48, 123] width 76 height 10
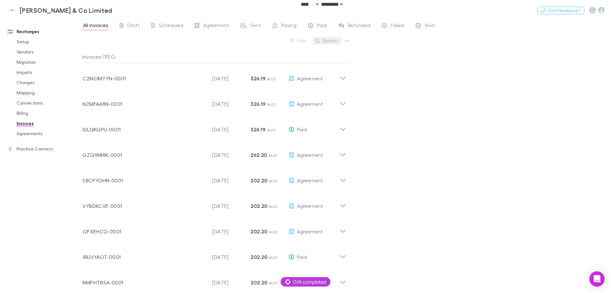
click at [326, 41] on button "Search" at bounding box center [326, 41] width 29 height 8
paste input "**********"
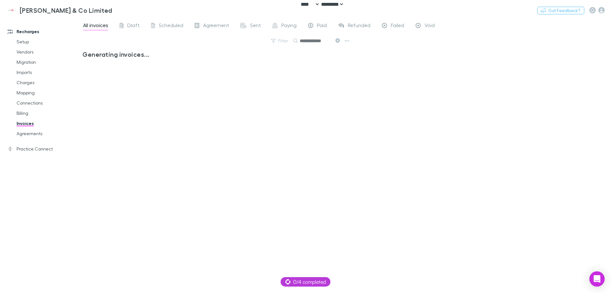
click at [340, 69] on div "Generating invoices..." at bounding box center [216, 168] width 269 height 237
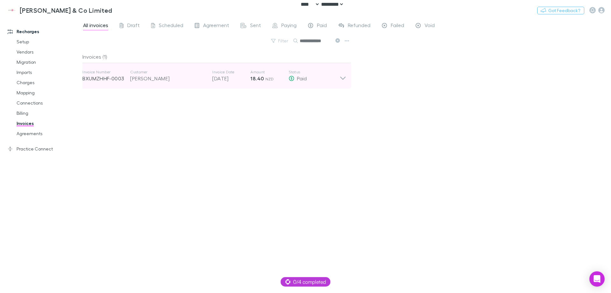
click at [289, 80] on icon at bounding box center [292, 78] width 6 height 5
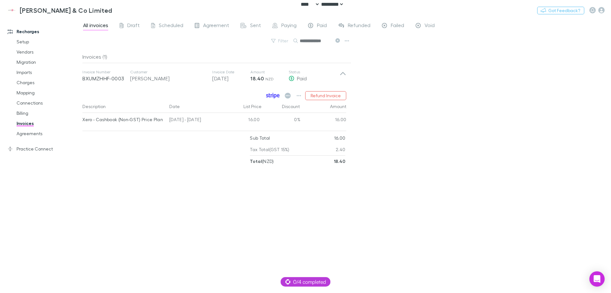
click at [272, 95] on icon at bounding box center [272, 95] width 2 height 3
click at [301, 95] on icon "button" at bounding box center [299, 95] width 4 height 5
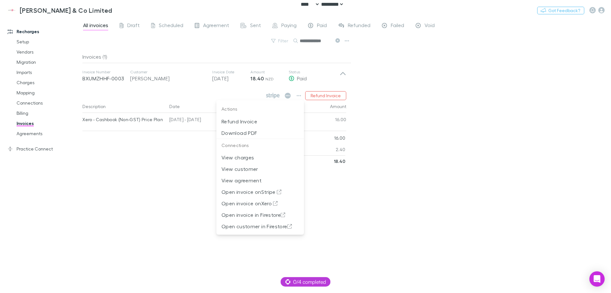
click at [468, 130] on div at bounding box center [305, 146] width 611 height 293
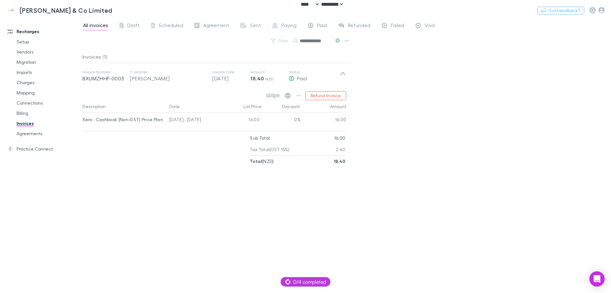
click at [332, 40] on input "**********" at bounding box center [316, 40] width 32 height 9
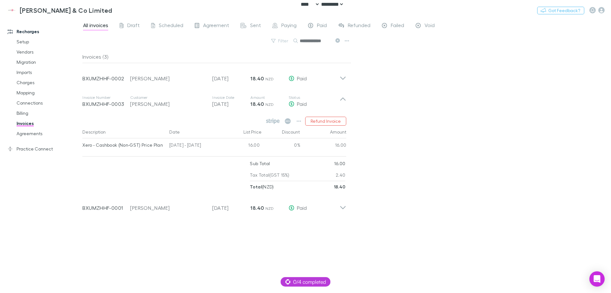
scroll to position [0, 1]
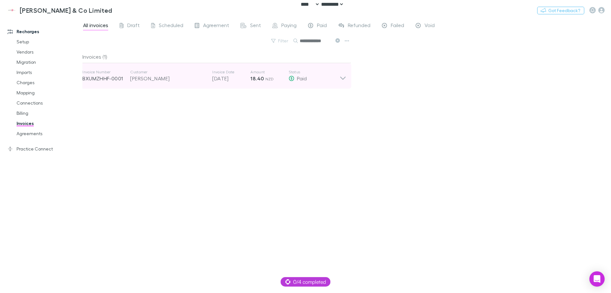
type input "**********"
click at [321, 88] on div "Invoice Number BXUMZHHF-0001 Customer [PERSON_NAME] Invoice Date [DATE] Amount …" at bounding box center [214, 75] width 274 height 25
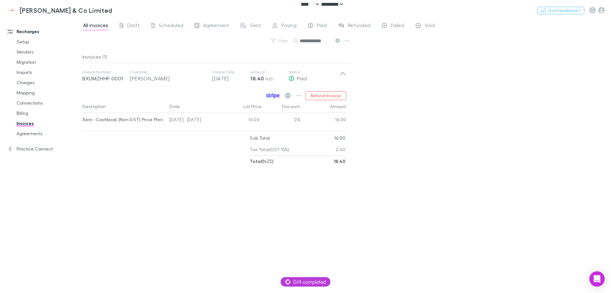
click at [269, 95] on icon at bounding box center [273, 96] width 14 height 6
click at [298, 96] on icon "button" at bounding box center [299, 95] width 4 height 5
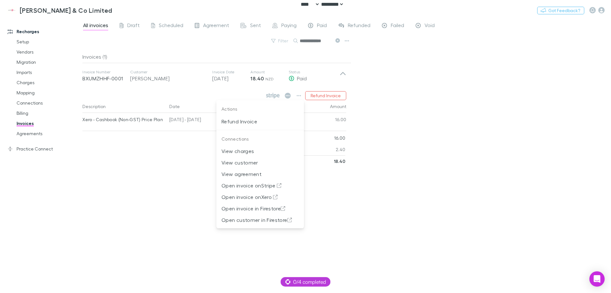
click at [388, 118] on div at bounding box center [305, 146] width 611 height 293
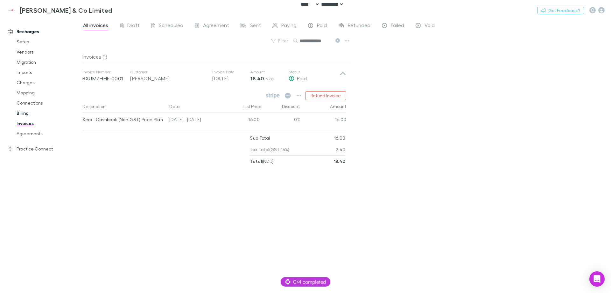
click at [28, 113] on link "Billing" at bounding box center [48, 113] width 76 height 10
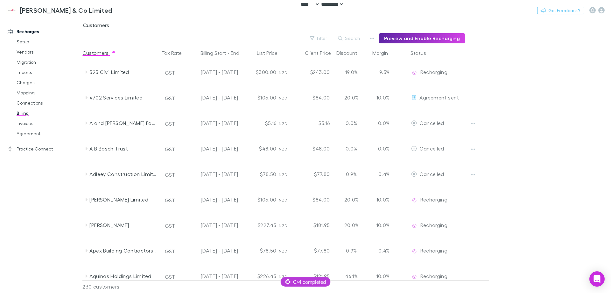
click at [515, 102] on div "4702 Services Limited GST [DATE] - [DATE] $105.00 NZD $84.00 20.0% 10.0% Agreem…" at bounding box center [298, 97] width 433 height 25
click at [534, 101] on main "Customers Filter Search Preview and Enable Recharging Customers Tax Rate Billin…" at bounding box center [346, 155] width 529 height 275
click at [22, 125] on link "Invoices" at bounding box center [48, 123] width 76 height 10
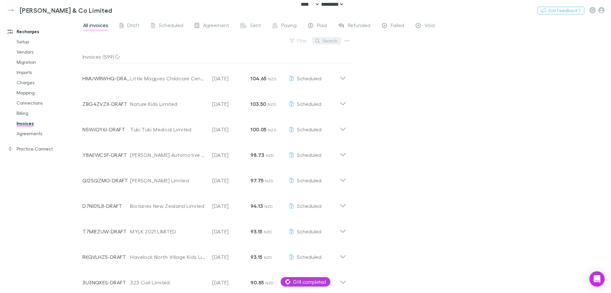
click at [324, 39] on button "Search" at bounding box center [326, 41] width 29 height 8
paste input "**********"
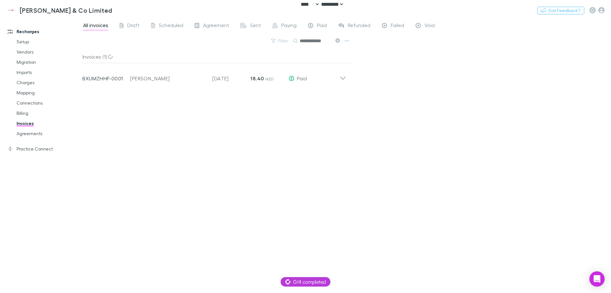
scroll to position [0, 1]
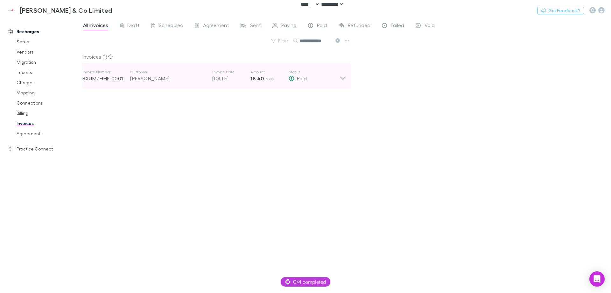
type input "**********"
click at [320, 83] on div "Invoice Number BXUMZHHF-0001 Customer [PERSON_NAME] Invoice Date [DATE] Amount …" at bounding box center [210, 75] width 257 height 23
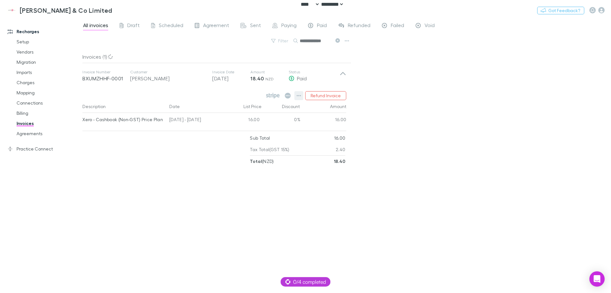
click at [298, 96] on icon "button" at bounding box center [299, 95] width 4 height 1
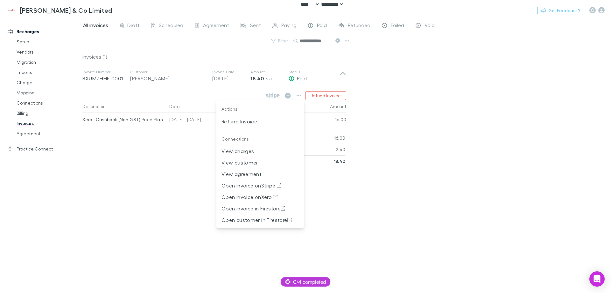
click at [444, 53] on div at bounding box center [305, 146] width 611 height 293
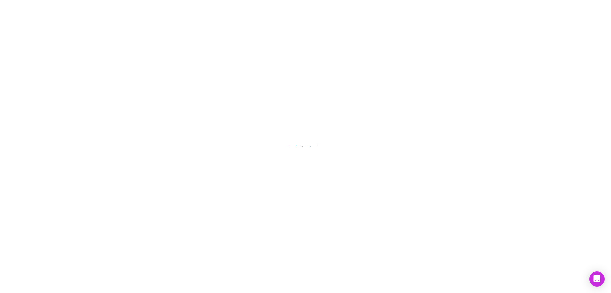
select select "****"
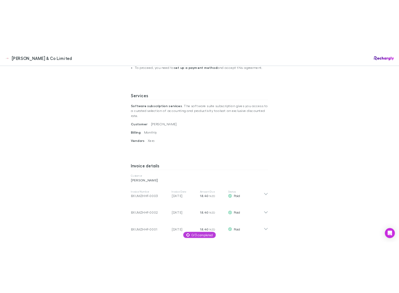
scroll to position [350, 0]
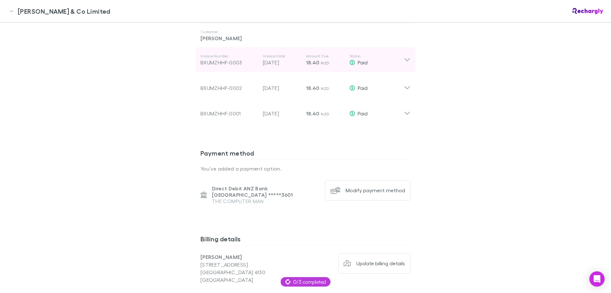
click at [267, 59] on p "[DATE]" at bounding box center [282, 63] width 38 height 8
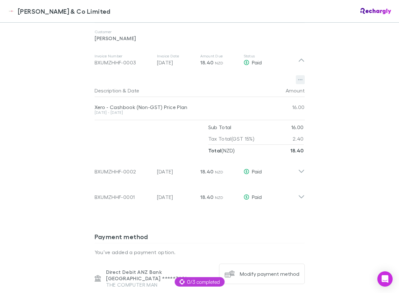
click at [298, 77] on icon "button" at bounding box center [300, 79] width 4 height 5
click at [347, 75] on div at bounding box center [199, 146] width 399 height 293
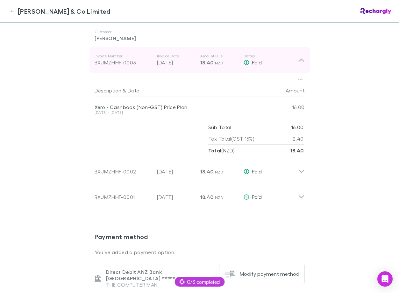
click at [285, 54] on p "Status" at bounding box center [271, 56] width 54 height 5
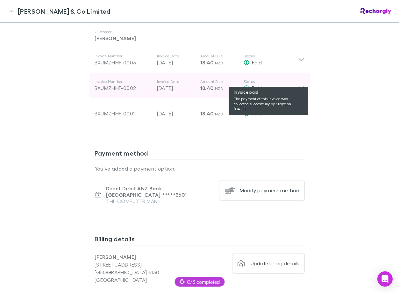
click at [283, 84] on div "Paid" at bounding box center [271, 88] width 54 height 8
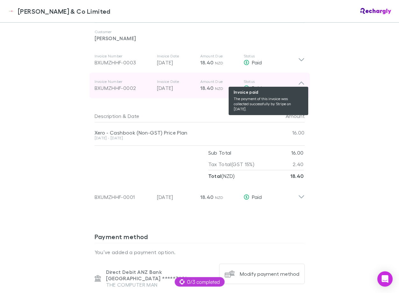
click at [283, 84] on div "Paid" at bounding box center [271, 88] width 54 height 8
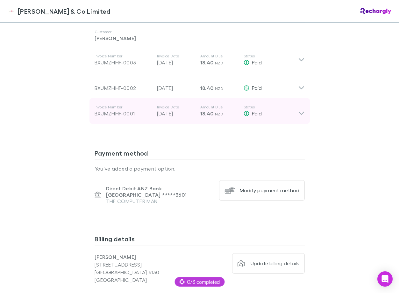
click at [295, 111] on div "Invoice Number BXUMZHHF-0001 Invoice Date 18 Jul 2025 Amount Due 18.40 NZD Stat…" at bounding box center [197, 110] width 204 height 23
